Goal: Information Seeking & Learning: Learn about a topic

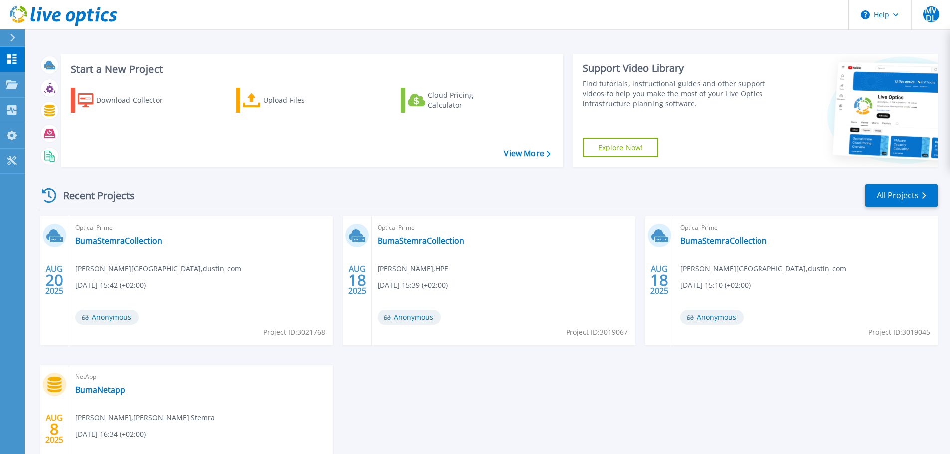
click at [15, 37] on icon at bounding box center [12, 38] width 5 height 8
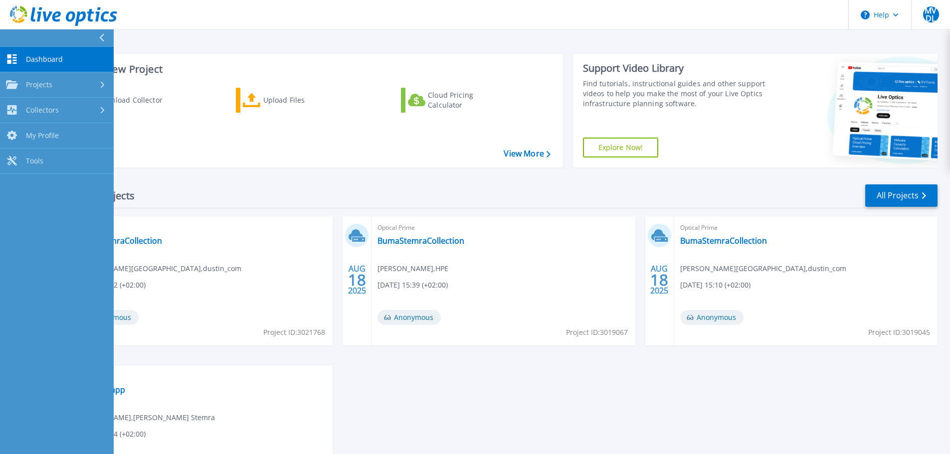
click at [32, 59] on span "Dashboard" at bounding box center [44, 59] width 37 height 9
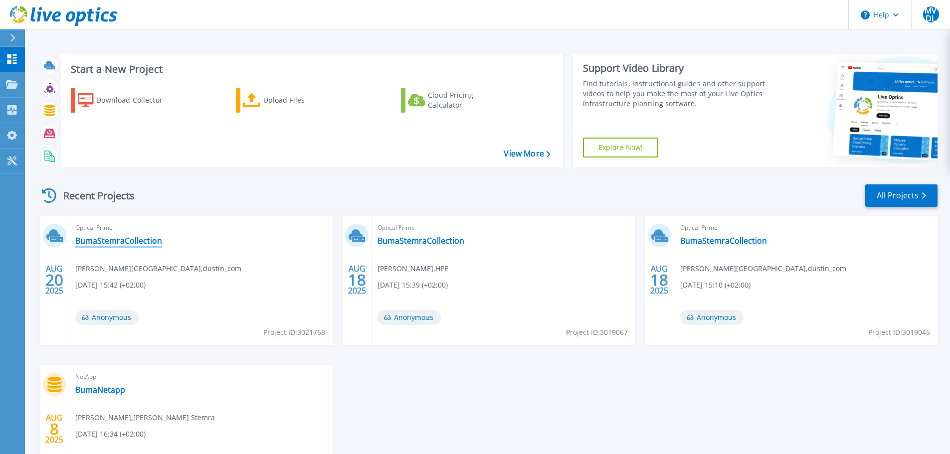
click at [120, 244] on link "BumaStemraCollection" at bounding box center [118, 241] width 87 height 10
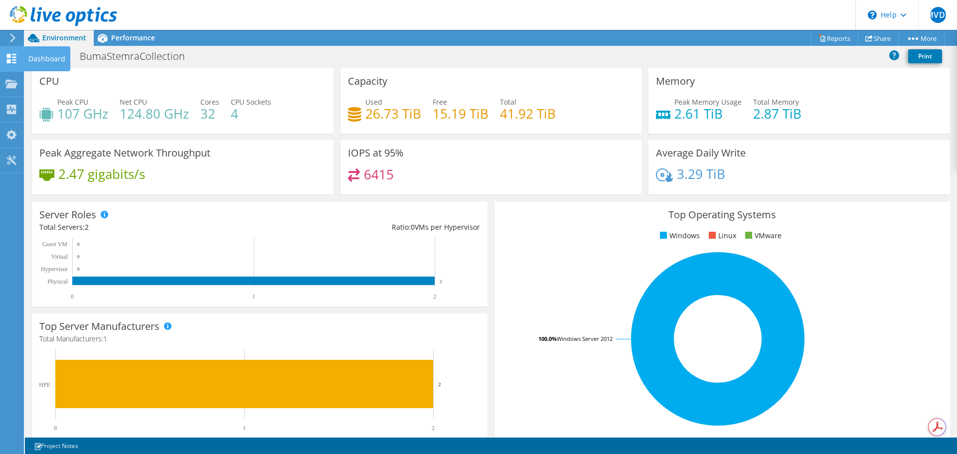
click at [11, 59] on icon at bounding box center [11, 58] width 12 height 9
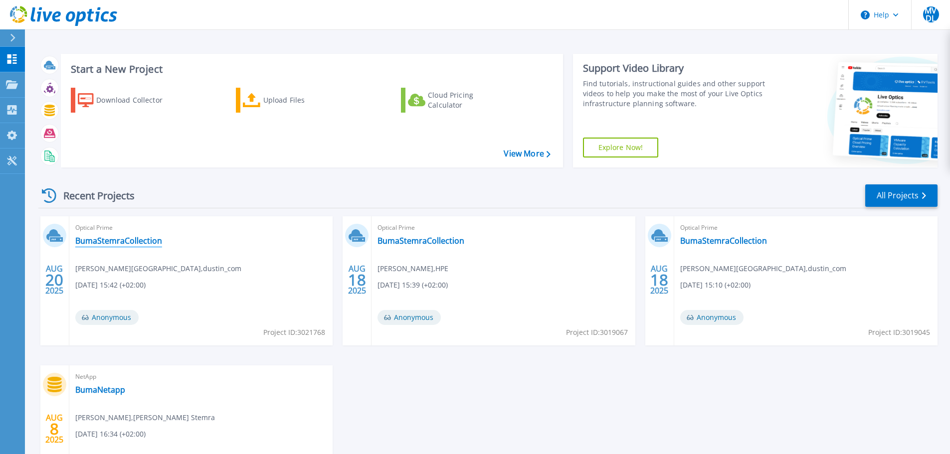
click at [129, 241] on link "BumaStemraCollection" at bounding box center [118, 241] width 87 height 10
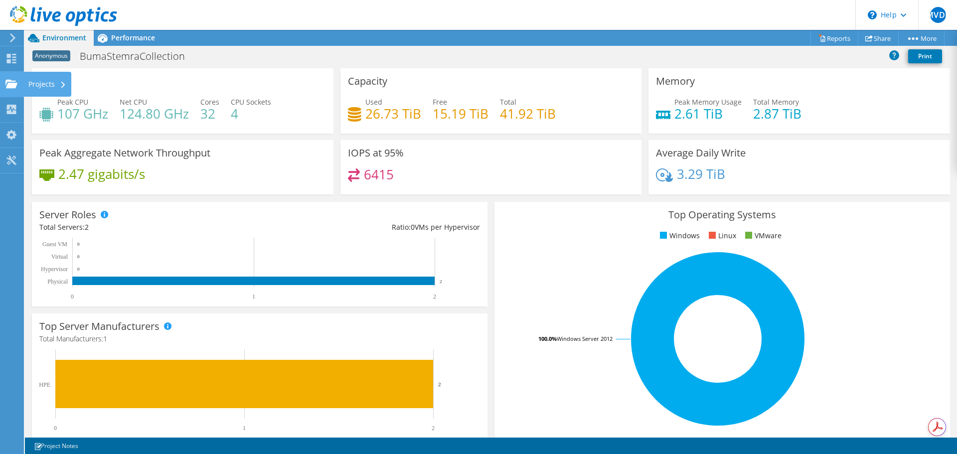
click at [12, 83] on use at bounding box center [11, 83] width 12 height 8
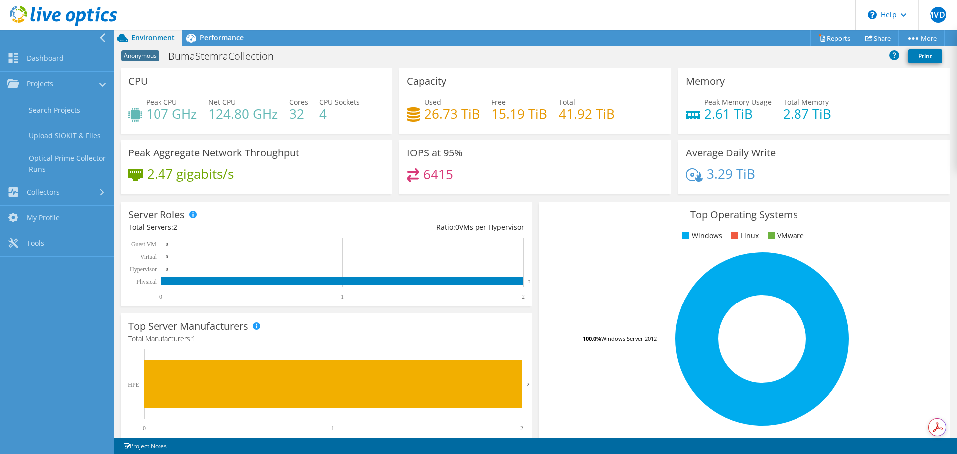
click at [97, 33] on div at bounding box center [55, 38] width 114 height 16
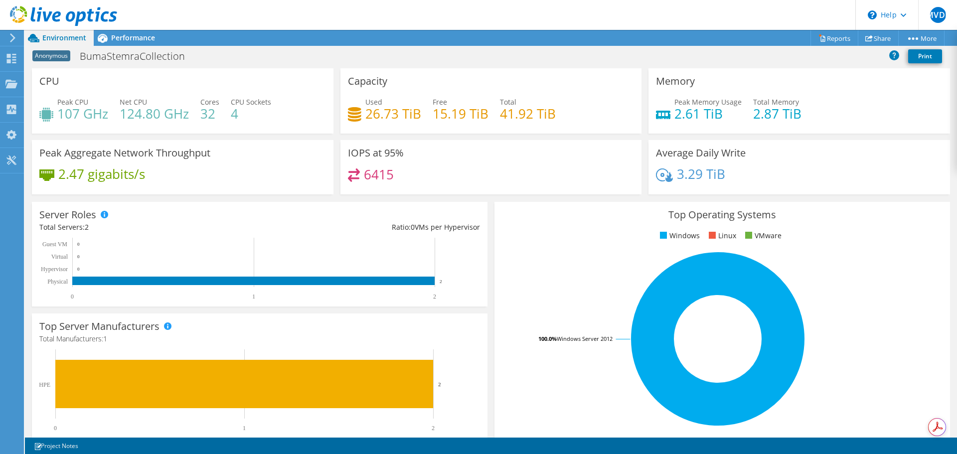
click at [16, 38] on icon at bounding box center [12, 37] width 7 height 9
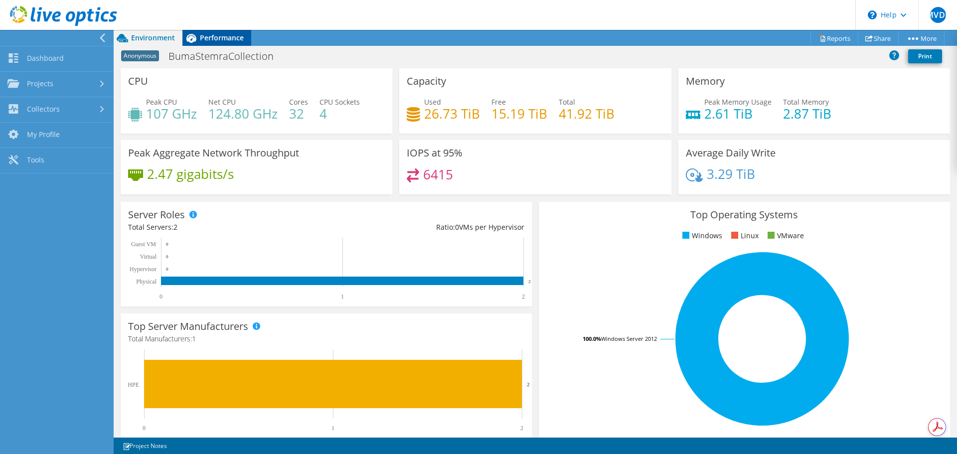
click at [208, 38] on span "Performance" at bounding box center [222, 37] width 44 height 9
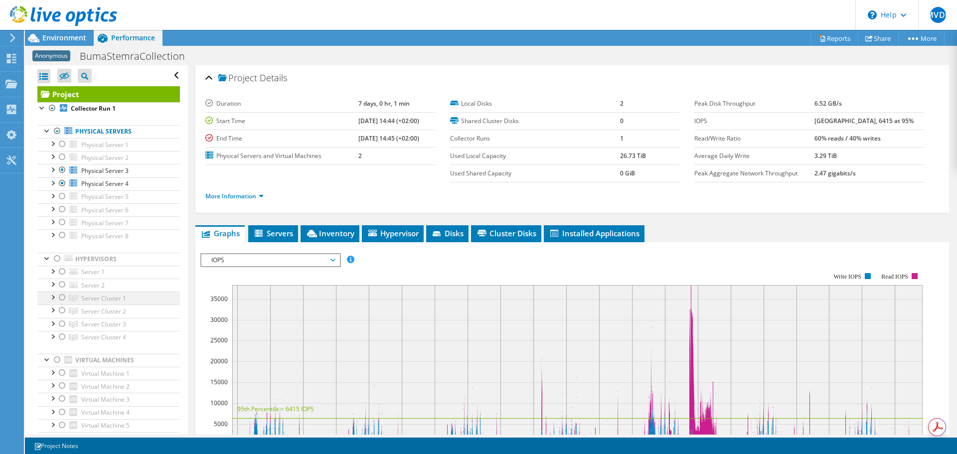
click at [52, 296] on div at bounding box center [52, 297] width 10 height 10
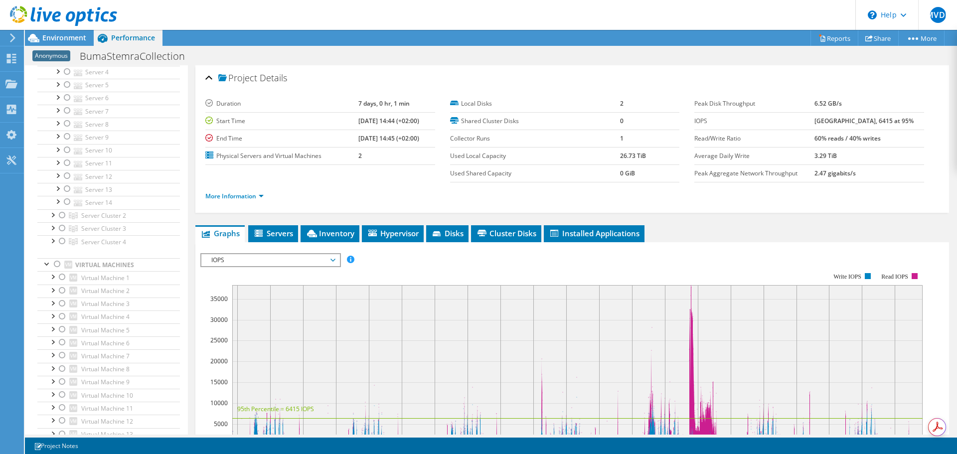
scroll to position [249, 0]
click at [109, 284] on span "Virtual Machine 1" at bounding box center [105, 281] width 48 height 8
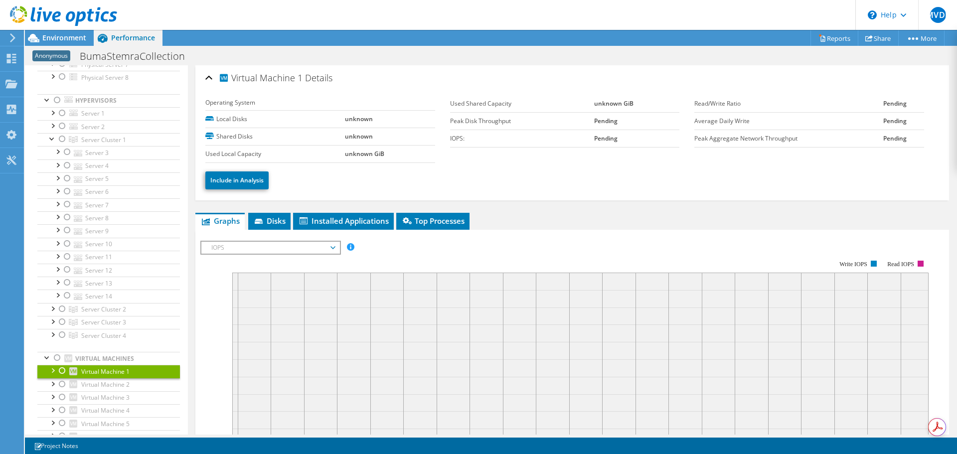
scroll to position [0, 0]
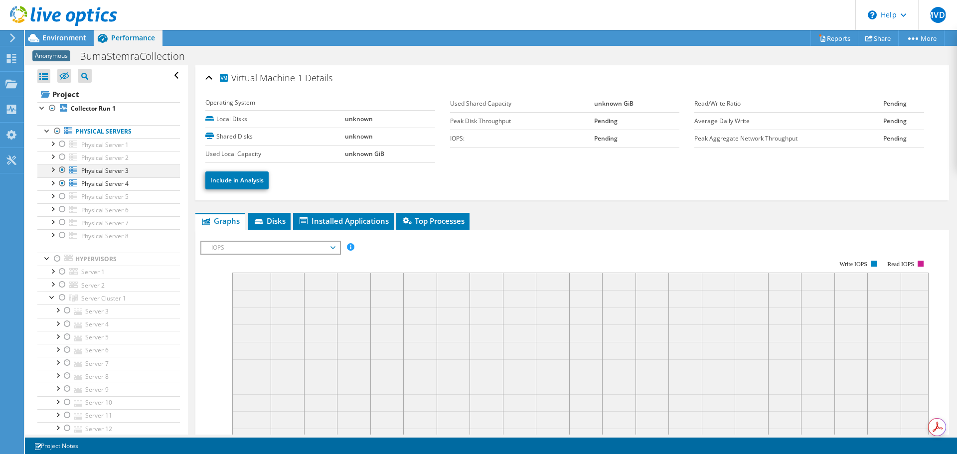
click at [61, 170] on div at bounding box center [62, 170] width 10 height 12
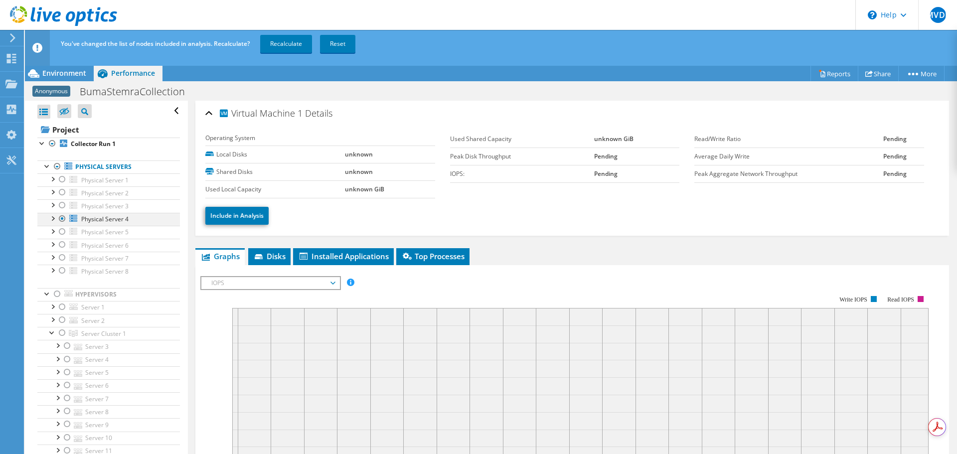
click at [63, 219] on div at bounding box center [62, 219] width 10 height 12
click at [64, 332] on div at bounding box center [62, 333] width 10 height 12
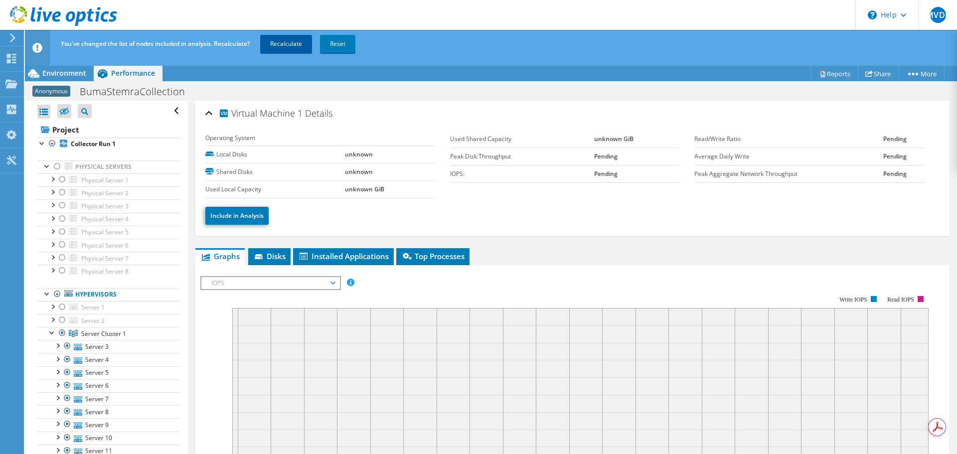
click at [296, 45] on link "Recalculate" at bounding box center [286, 44] width 52 height 18
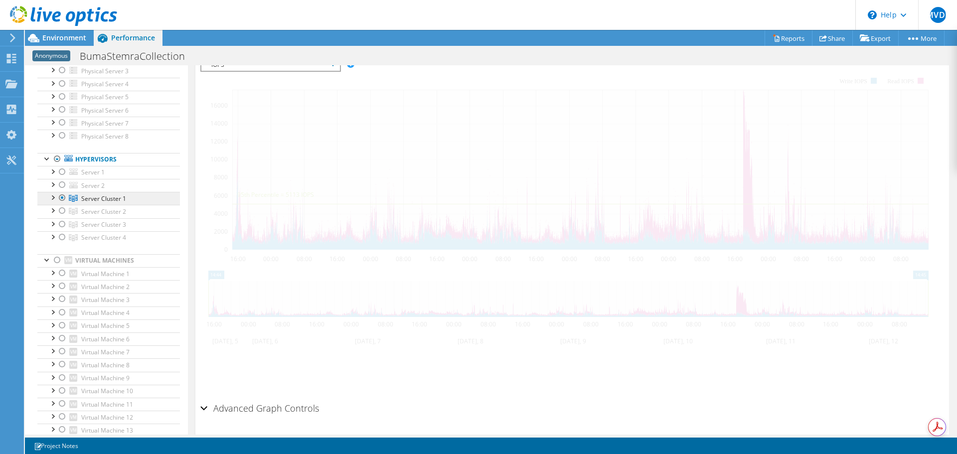
scroll to position [228, 0]
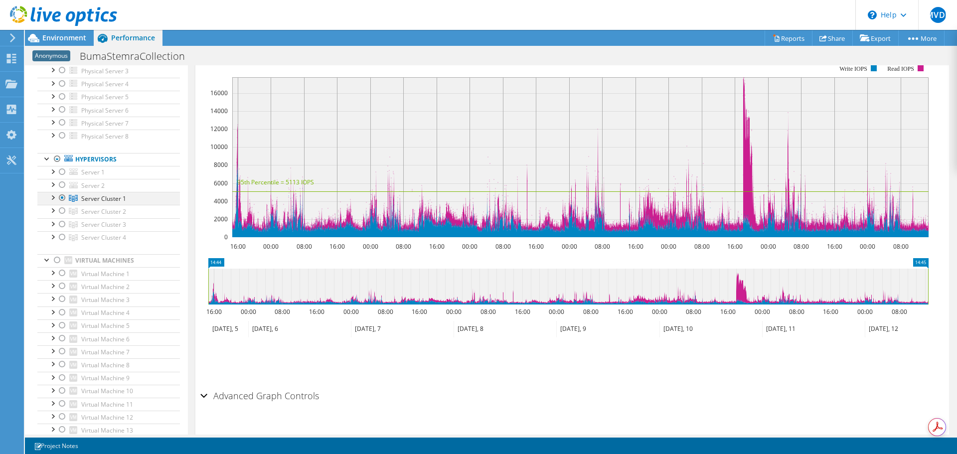
click at [53, 195] on div at bounding box center [52, 197] width 10 height 10
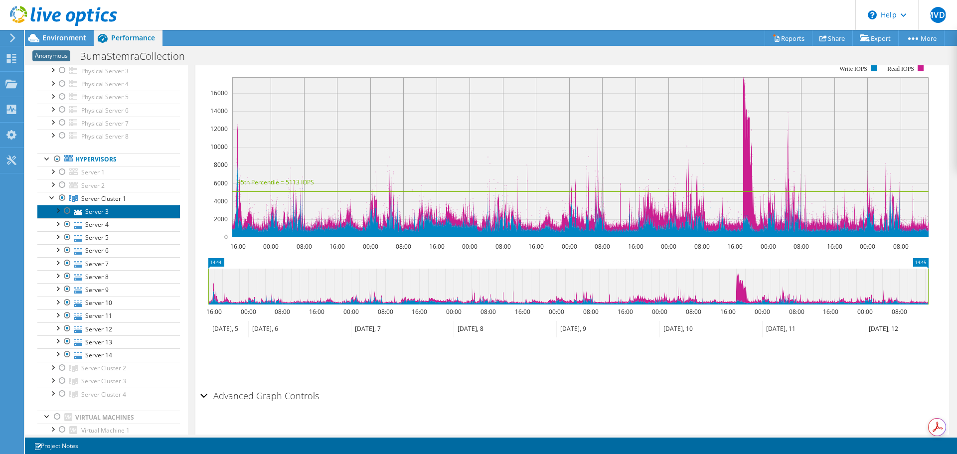
click at [102, 216] on link "Server 3" at bounding box center [108, 211] width 143 height 13
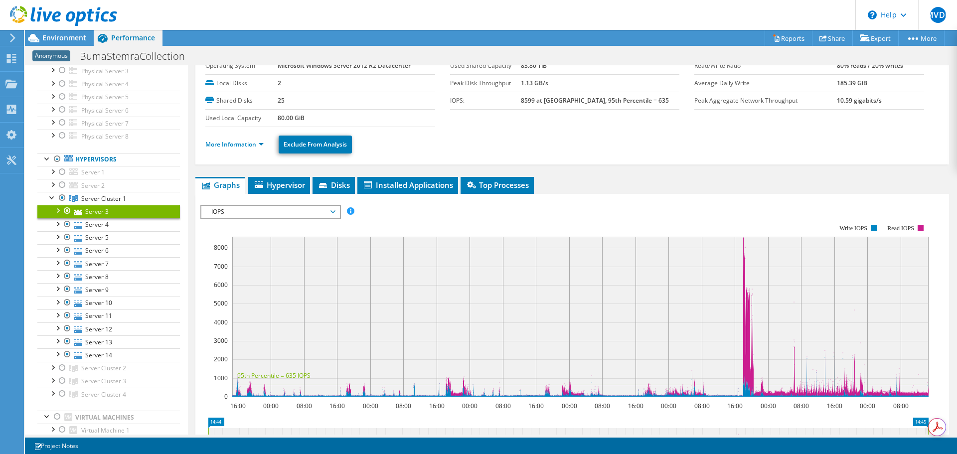
scroll to position [100, 0]
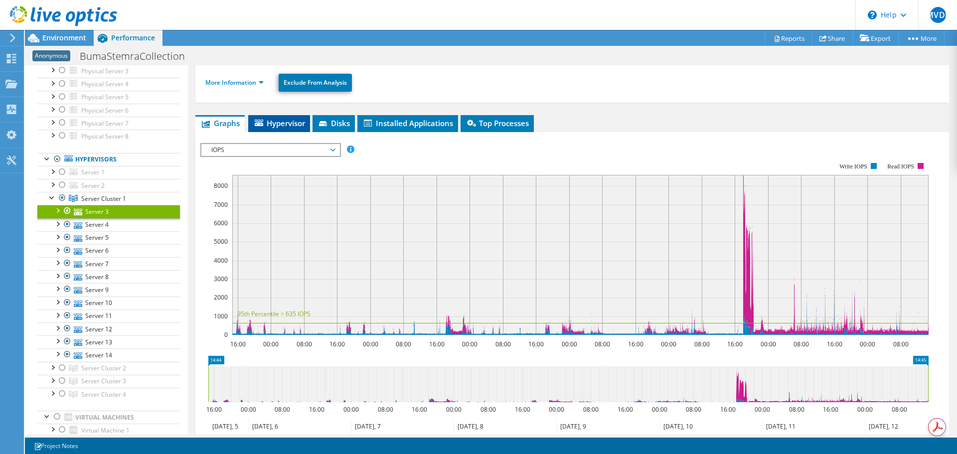
click at [283, 125] on span "Hypervisor" at bounding box center [279, 123] width 52 height 10
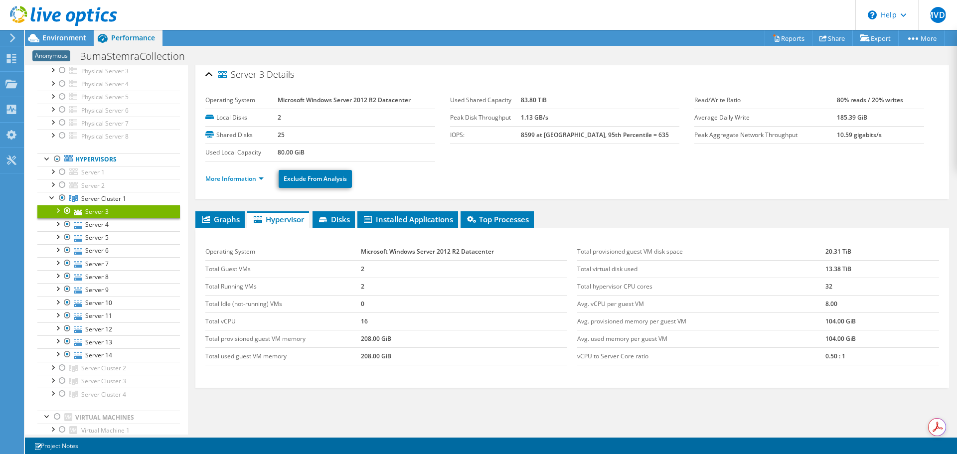
scroll to position [0, 0]
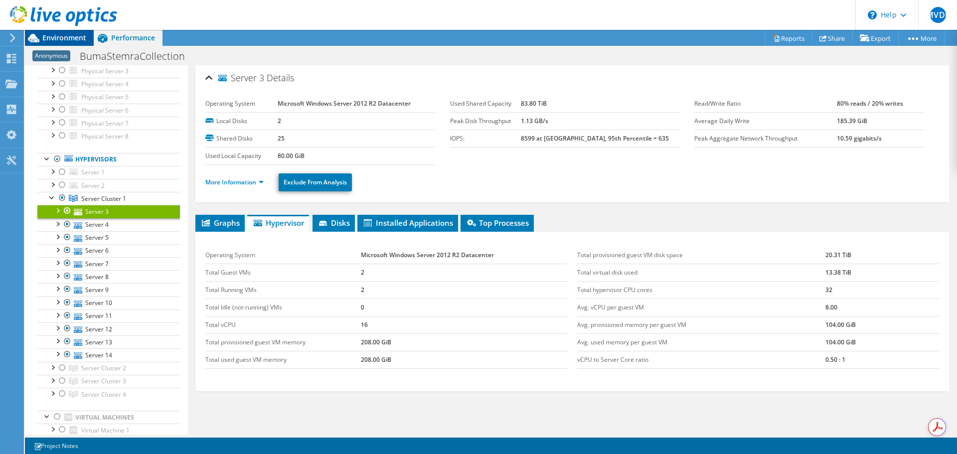
click at [74, 36] on span "Environment" at bounding box center [64, 37] width 44 height 9
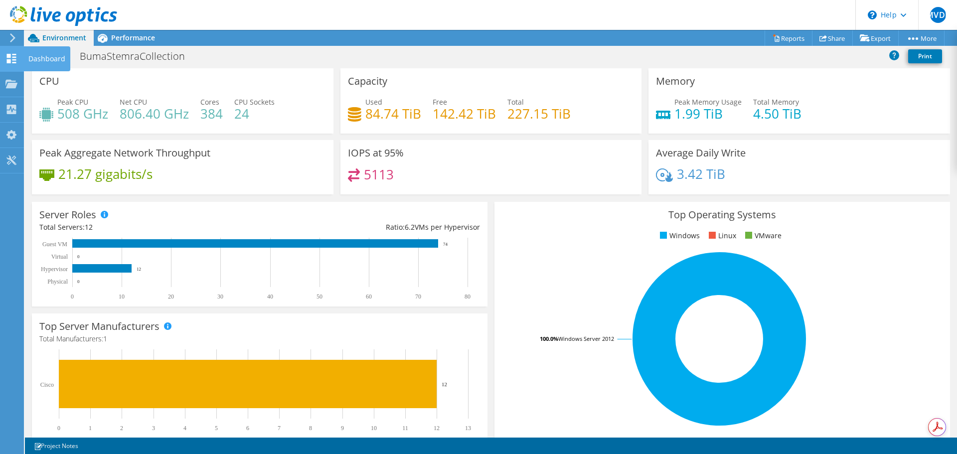
click at [13, 59] on icon at bounding box center [11, 58] width 12 height 9
